Goal: Transaction & Acquisition: Download file/media

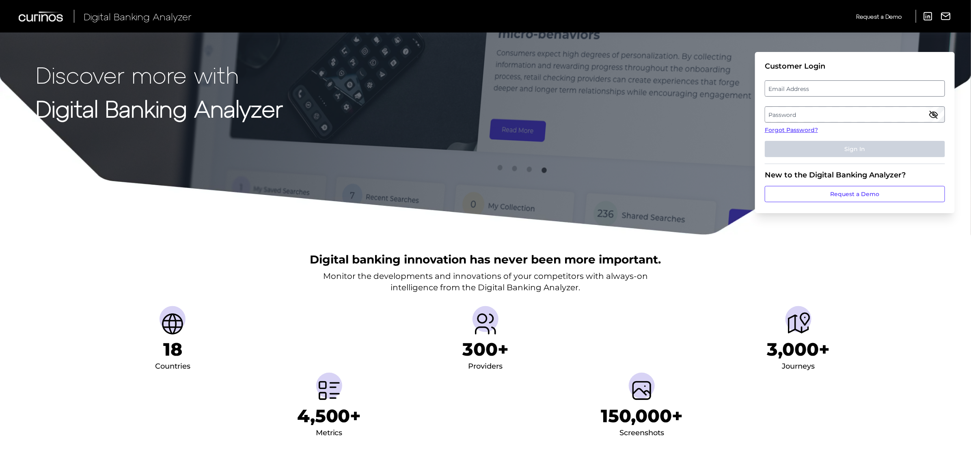
click at [808, 84] on label "Email Address" at bounding box center [854, 88] width 179 height 15
click at [808, 84] on input "email" at bounding box center [855, 88] width 180 height 16
click at [798, 86] on input "Email Address" at bounding box center [855, 88] width 180 height 16
type input "[EMAIL_ADDRESS][PERSON_NAME][DOMAIN_NAME]"
click at [798, 109] on label "Password" at bounding box center [854, 114] width 179 height 15
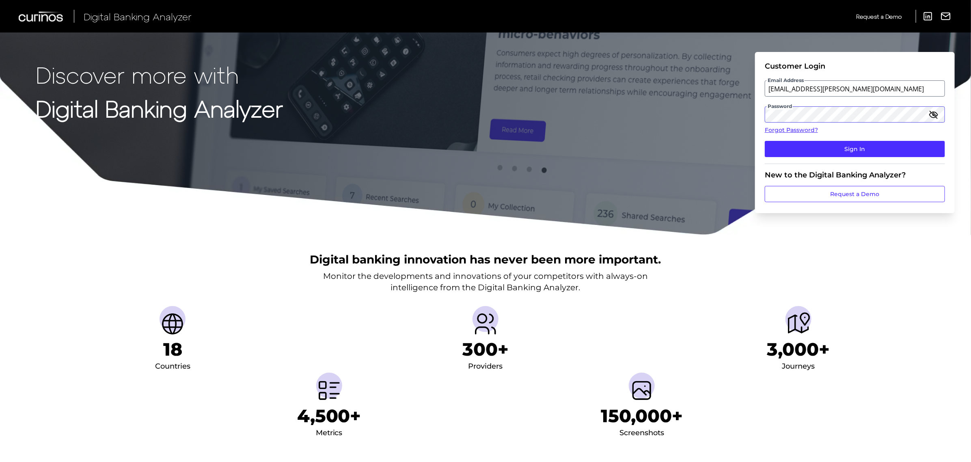
click at [765, 141] on button "Sign In" at bounding box center [855, 149] width 180 height 16
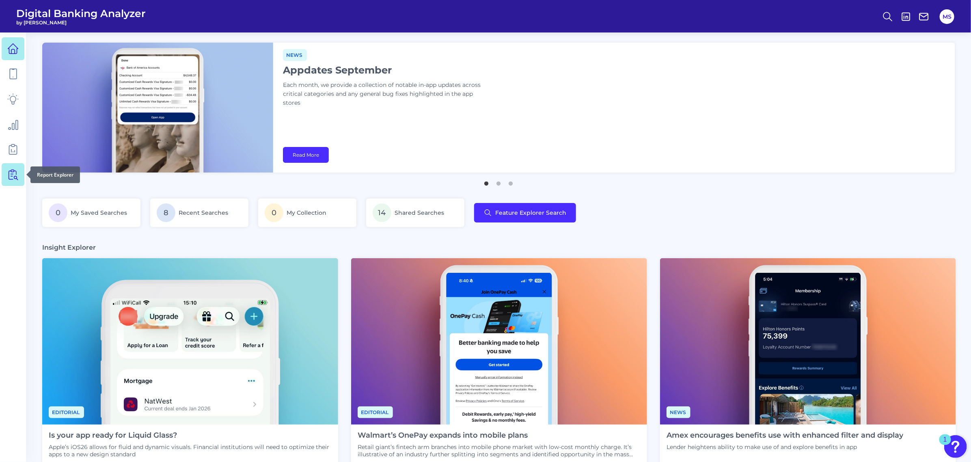
click at [8, 177] on icon at bounding box center [12, 174] width 11 height 11
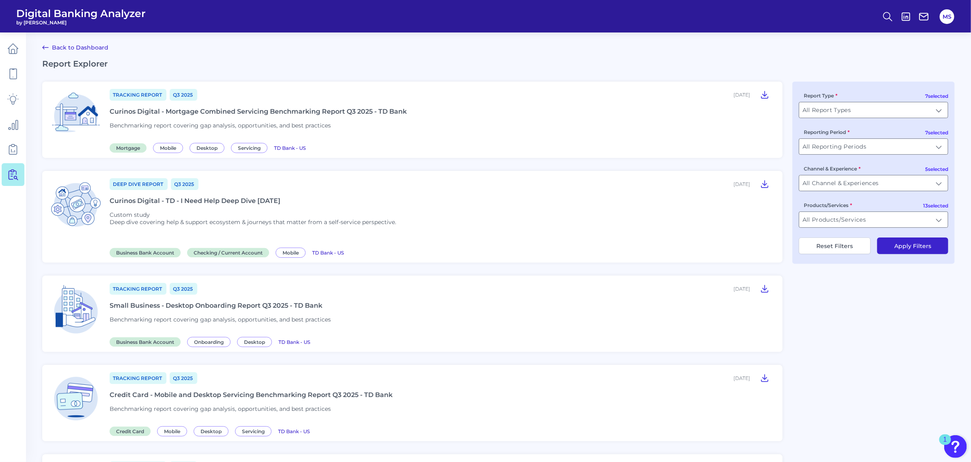
click at [278, 199] on div "Curinos Digital - TD - I Need Help Deep Dive [DATE]" at bounding box center [195, 201] width 171 height 8
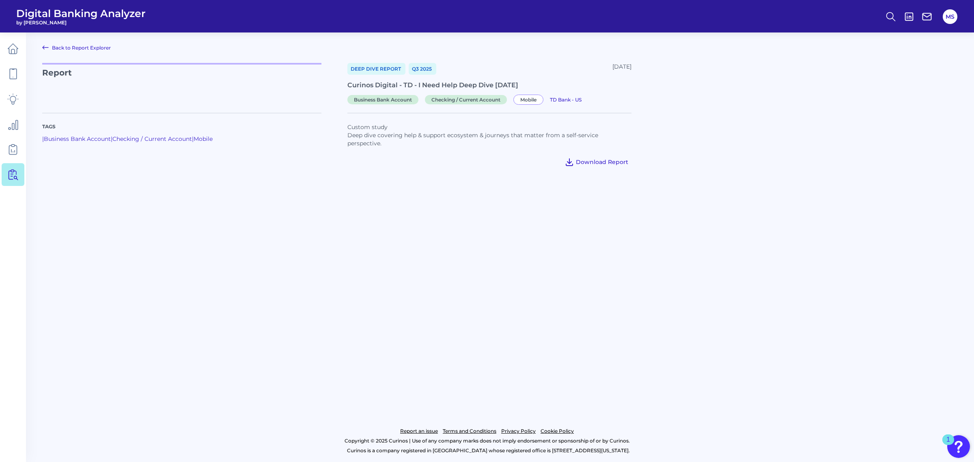
click at [603, 161] on span "Download Report" at bounding box center [602, 161] width 52 height 7
drag, startPoint x: 506, startPoint y: 297, endPoint x: 949, endPoint y: 11, distance: 527.3
click at [507, 297] on main "Back to Report Explorer Report Deep Dive Report Q3 [DATE], 2025 Curinos Digital…" at bounding box center [487, 231] width 974 height 462
